Goal: Task Accomplishment & Management: Use online tool/utility

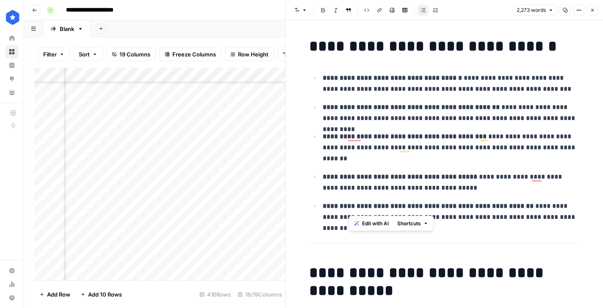
scroll to position [647, 0]
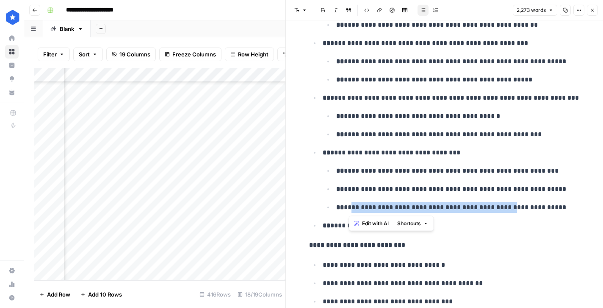
click at [591, 8] on icon "button" at bounding box center [592, 10] width 5 height 5
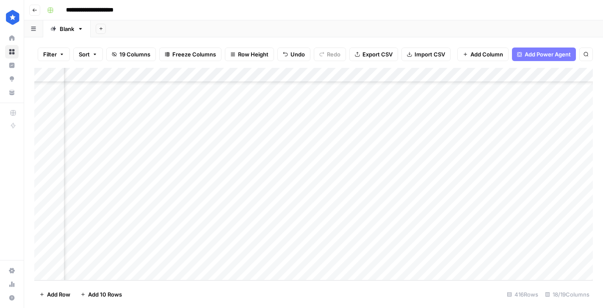
click at [218, 130] on div "Add Column" at bounding box center [313, 174] width 559 height 212
click at [524, 126] on div "Add Column" at bounding box center [313, 174] width 559 height 212
click at [556, 128] on div "Add Column" at bounding box center [313, 174] width 559 height 212
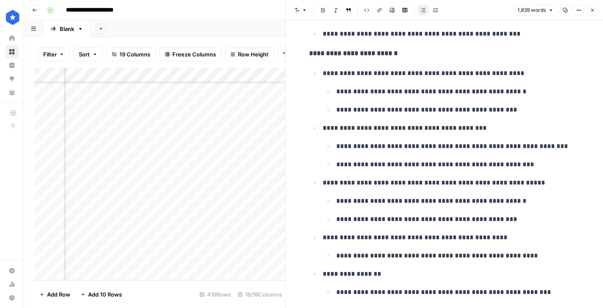
scroll to position [435, 0]
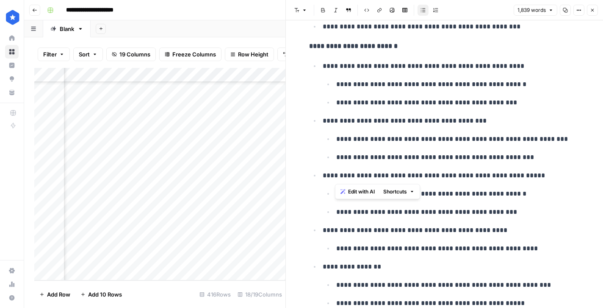
drag, startPoint x: 336, startPoint y: 175, endPoint x: 499, endPoint y: 172, distance: 162.3
click at [499, 172] on p "**********" at bounding box center [452, 175] width 258 height 11
click at [403, 220] on ul "**********" at bounding box center [444, 202] width 271 height 285
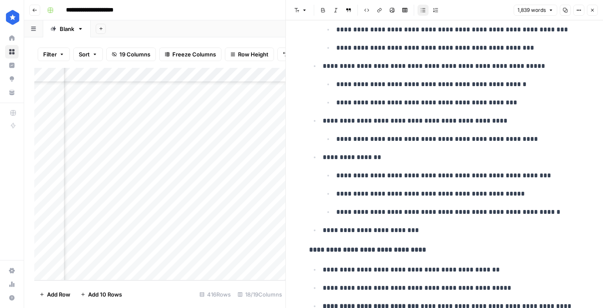
scroll to position [547, 0]
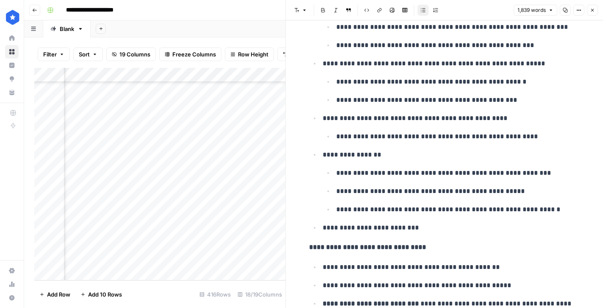
click at [595, 13] on button "Close" at bounding box center [592, 10] width 11 height 11
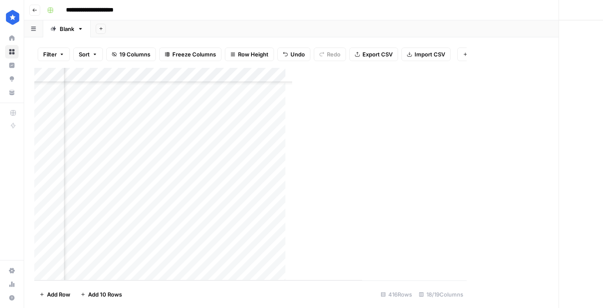
click at [197, 173] on div "Add Column" at bounding box center [198, 174] width 328 height 212
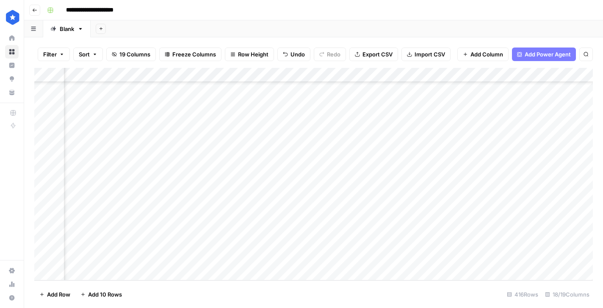
click at [525, 172] on div "Add Column" at bounding box center [313, 174] width 559 height 212
click at [554, 172] on div "Add Column" at bounding box center [313, 174] width 559 height 212
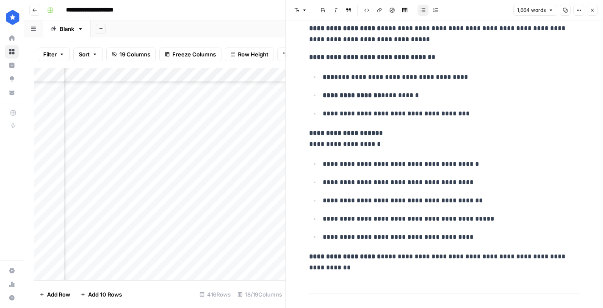
scroll to position [3035, 0]
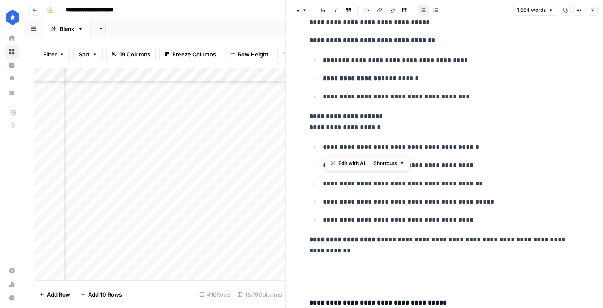
drag, startPoint x: 326, startPoint y: 147, endPoint x: 464, endPoint y: 143, distance: 138.2
click at [464, 143] on p "**********" at bounding box center [452, 146] width 258 height 11
click at [438, 181] on p "**********" at bounding box center [452, 183] width 258 height 11
drag, startPoint x: 325, startPoint y: 221, endPoint x: 453, endPoint y: 217, distance: 127.6
click at [453, 217] on p "**********" at bounding box center [452, 219] width 258 height 11
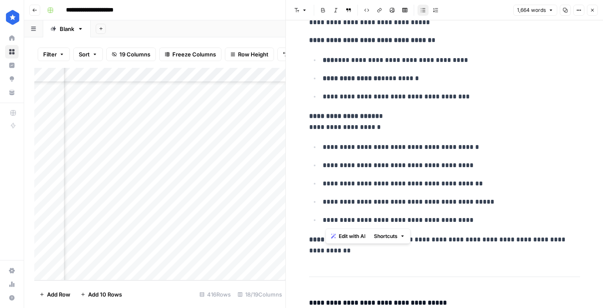
copy p "**********"
click at [594, 11] on icon "button" at bounding box center [592, 10] width 5 height 5
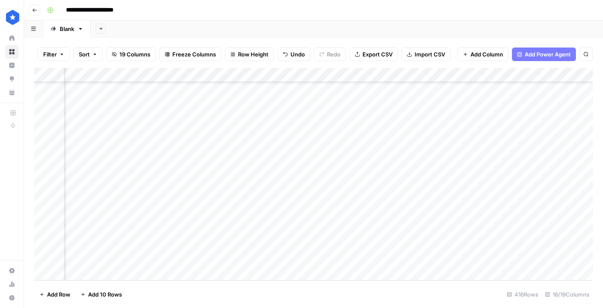
click at [227, 227] on div "Add Column" at bounding box center [313, 174] width 559 height 212
click at [505, 230] on div "Add Column" at bounding box center [313, 174] width 559 height 212
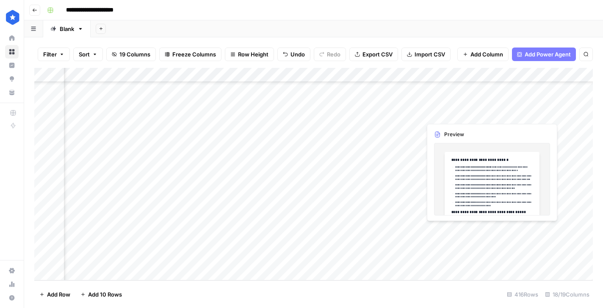
click at [554, 228] on div "Add Column" at bounding box center [313, 174] width 559 height 212
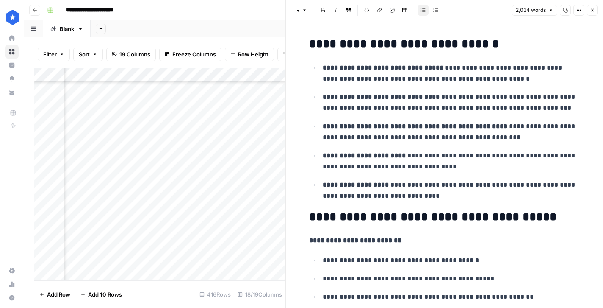
click at [178, 202] on div "Add Column" at bounding box center [159, 174] width 251 height 212
click at [589, 12] on button "Close" at bounding box center [592, 10] width 11 height 11
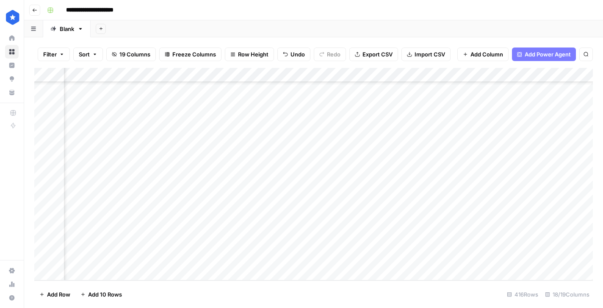
click at [193, 258] on div "Add Column" at bounding box center [313, 174] width 559 height 212
click at [517, 256] on div "Add Column" at bounding box center [313, 174] width 559 height 212
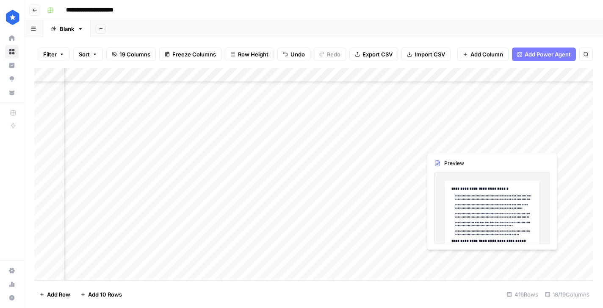
click at [554, 258] on div "Add Column" at bounding box center [313, 174] width 559 height 212
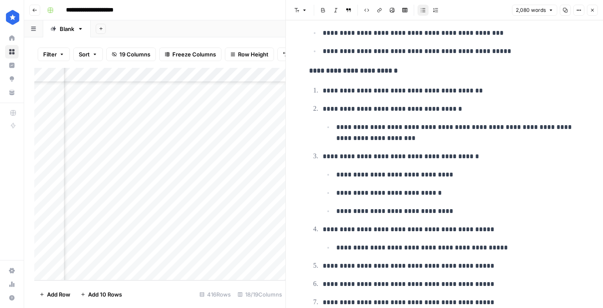
scroll to position [486, 0]
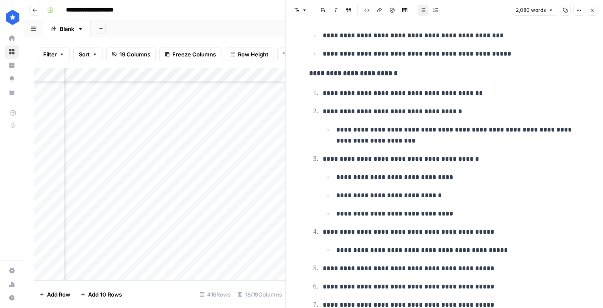
click at [591, 10] on icon "button" at bounding box center [592, 10] width 5 height 5
